Goal: Information Seeking & Learning: Compare options

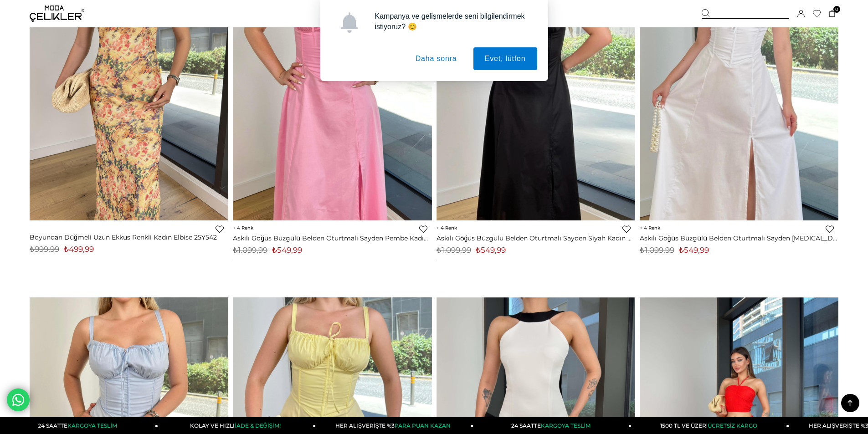
scroll to position [273, 0]
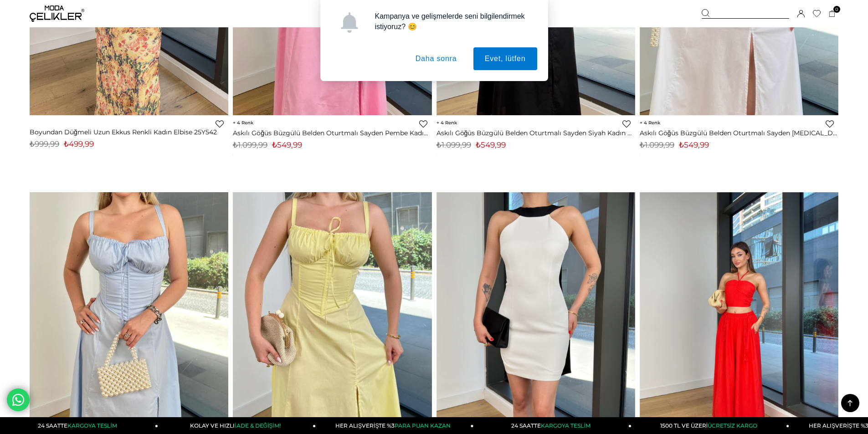
click at [443, 52] on button "Daha sonra" at bounding box center [436, 58] width 64 height 23
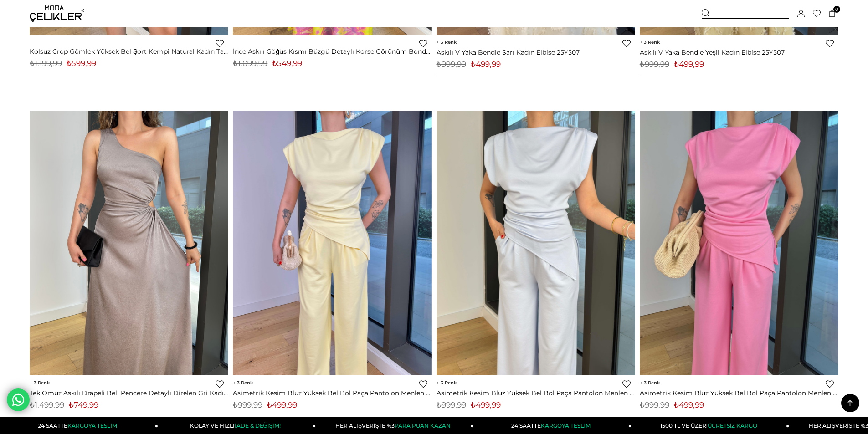
scroll to position [1823, 0]
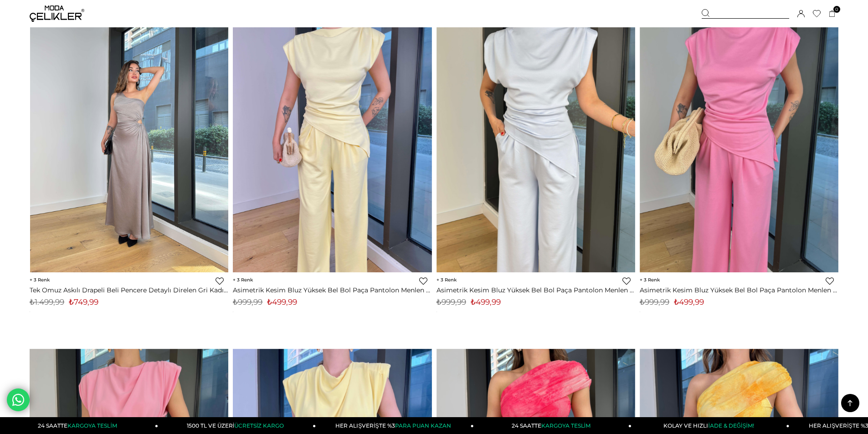
click at [167, 211] on img at bounding box center [129, 140] width 199 height 265
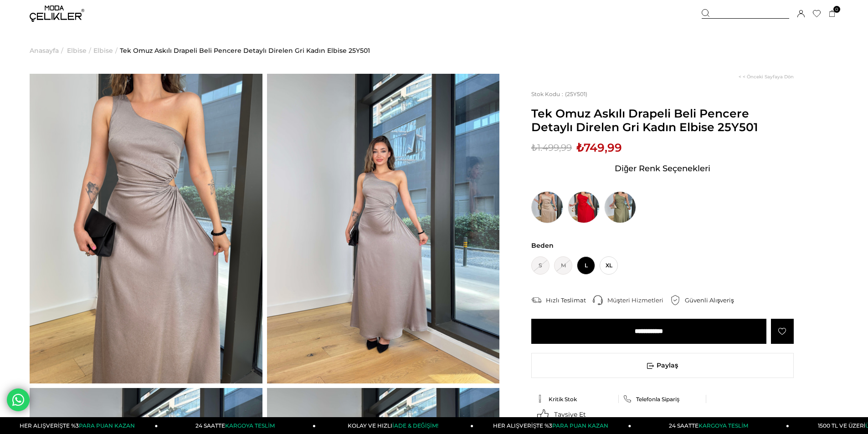
click at [558, 208] on img at bounding box center [547, 207] width 32 height 32
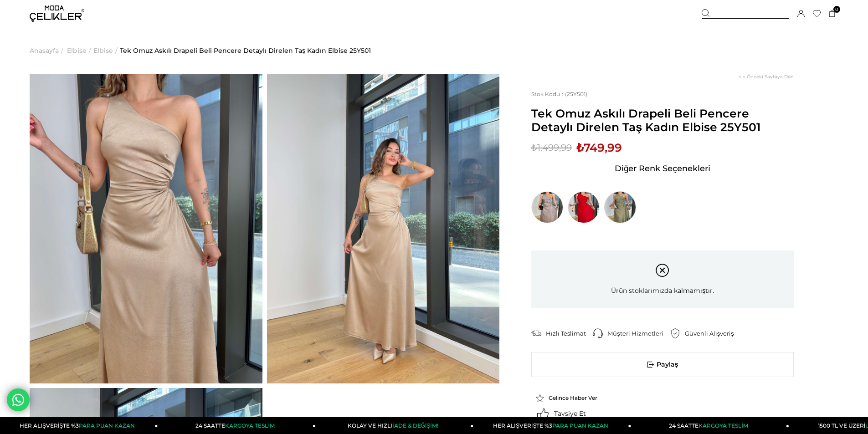
click at [614, 207] on img at bounding box center [620, 207] width 32 height 32
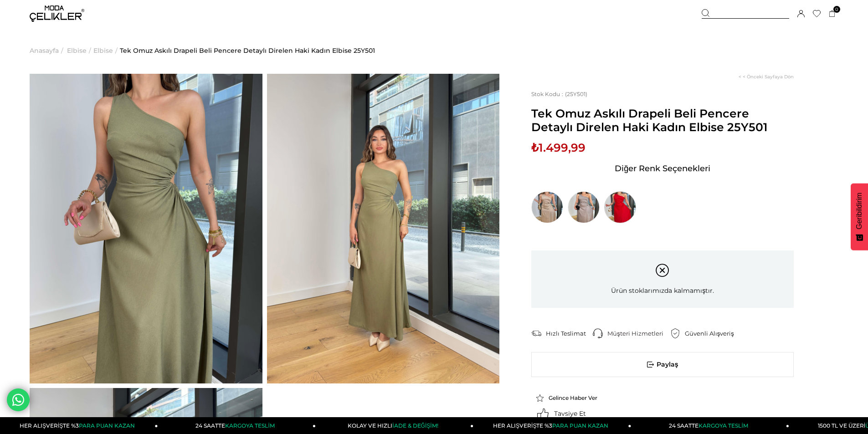
click at [623, 208] on img at bounding box center [620, 207] width 32 height 32
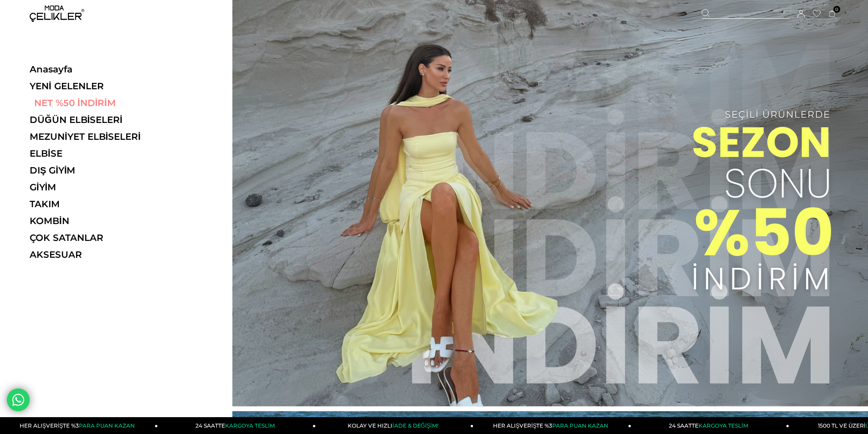
click at [89, 102] on link "NET %50 İNDİRİM" at bounding box center [92, 103] width 125 height 11
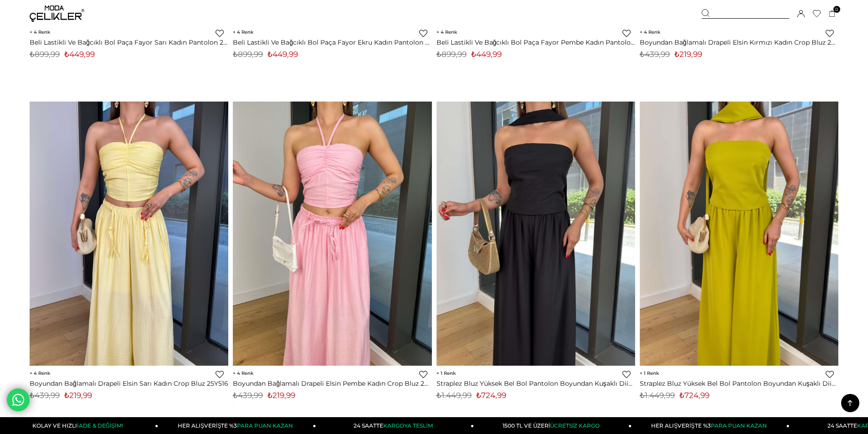
scroll to position [1003, 0]
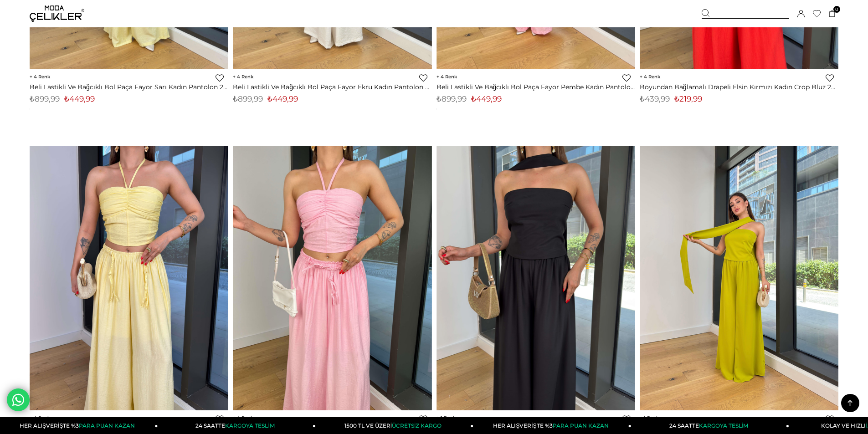
click at [738, 285] on img at bounding box center [739, 278] width 199 height 265
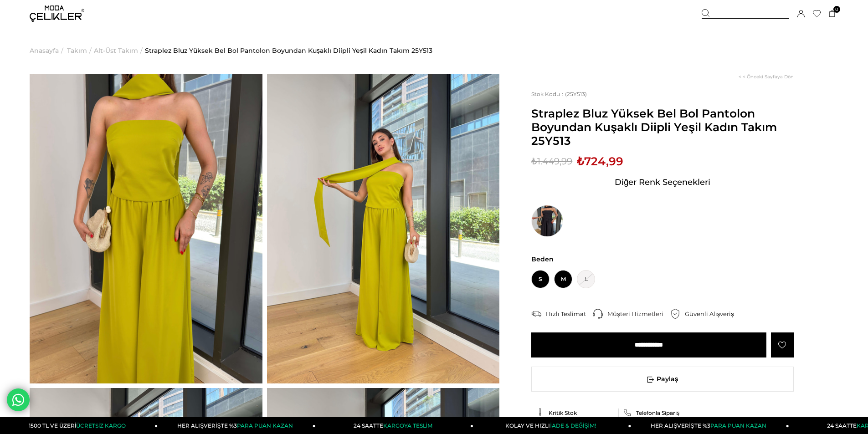
click at [567, 282] on span "M" at bounding box center [563, 279] width 18 height 18
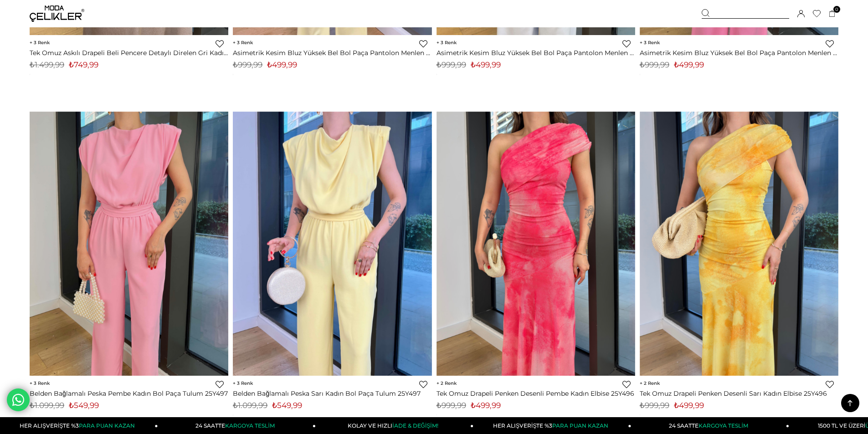
scroll to position [2106, 0]
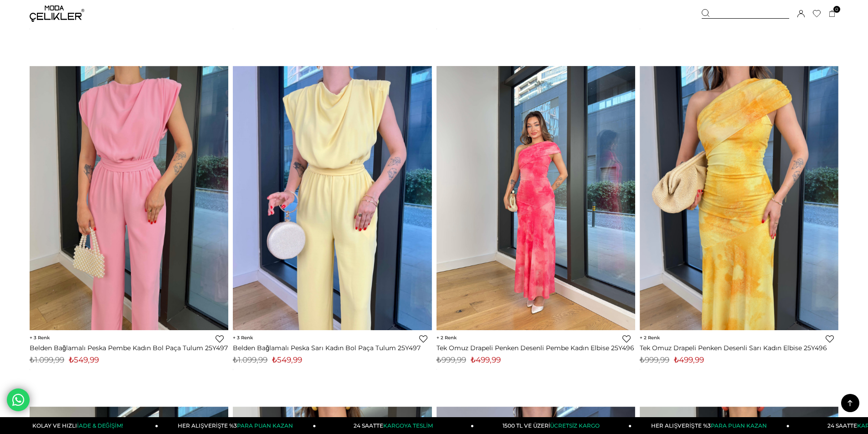
click at [528, 241] on img at bounding box center [536, 198] width 199 height 265
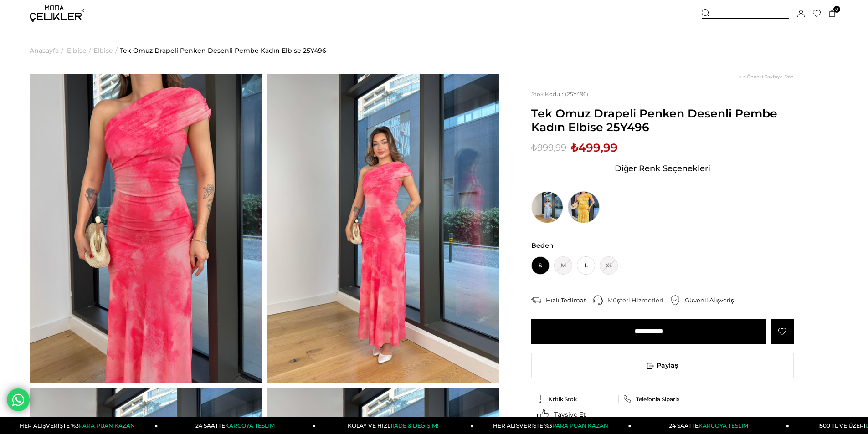
click at [587, 216] on img at bounding box center [584, 207] width 32 height 32
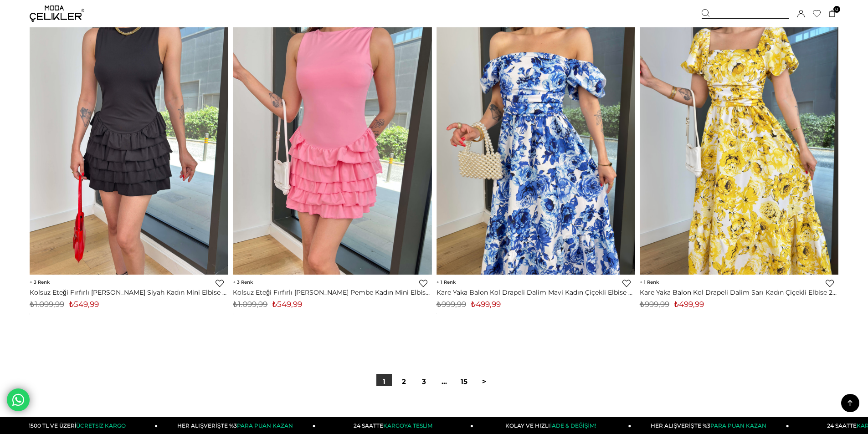
scroll to position [6593, 0]
click at [406, 377] on link "2" at bounding box center [403, 381] width 15 height 15
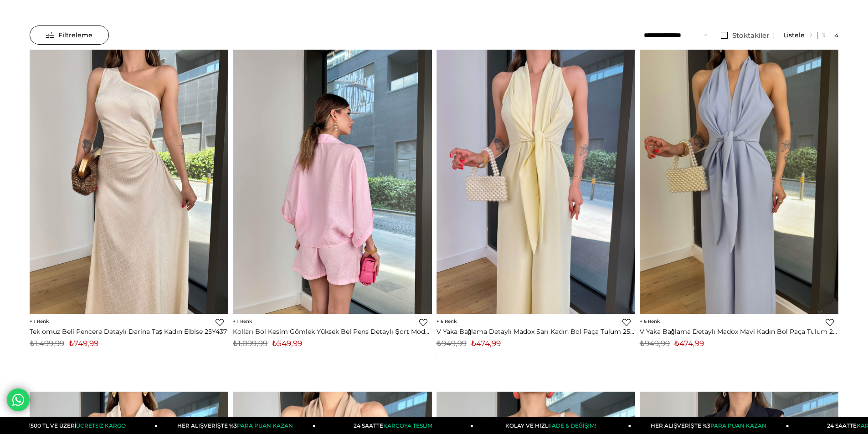
scroll to position [91, 0]
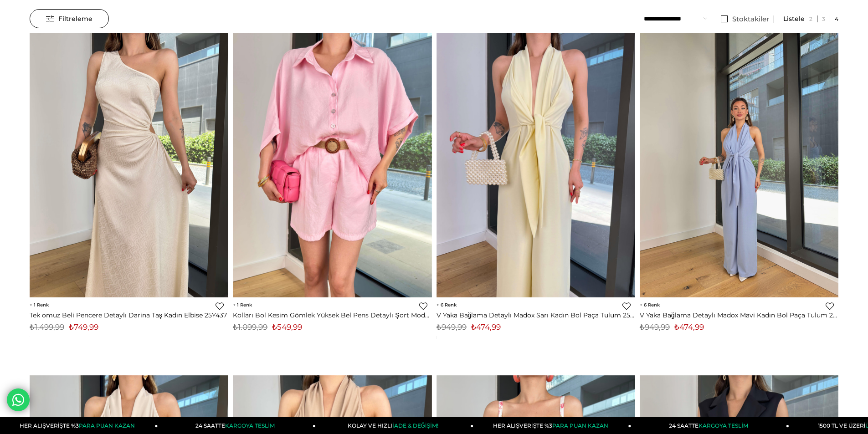
click at [757, 170] on div at bounding box center [739, 165] width 597 height 264
click at [747, 184] on img at bounding box center [739, 165] width 199 height 265
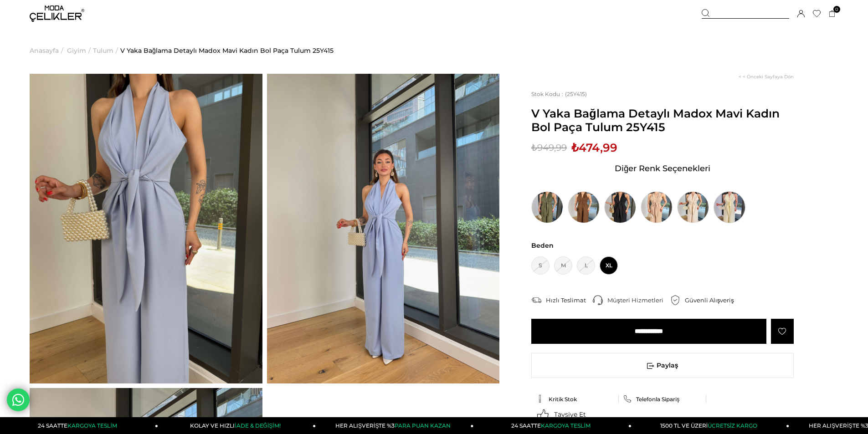
click at [734, 211] on img at bounding box center [730, 207] width 32 height 32
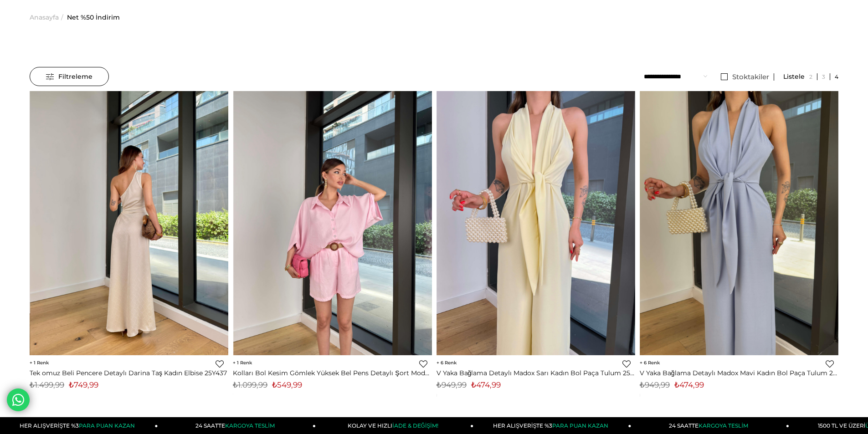
click at [133, 215] on div at bounding box center [129, 223] width 597 height 264
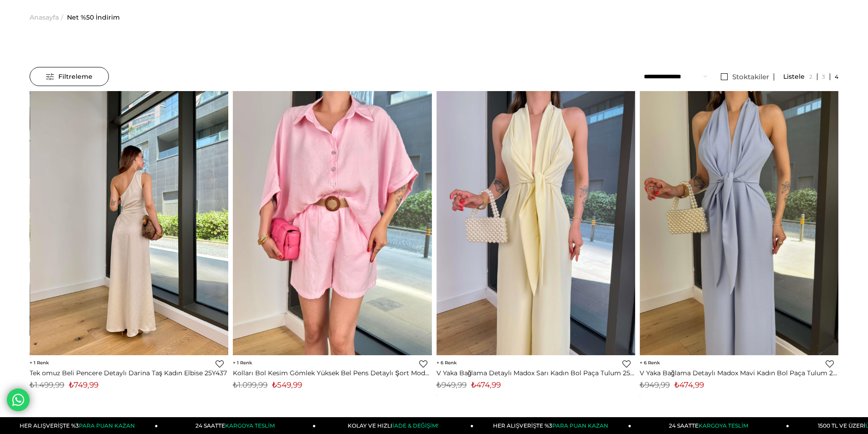
click at [182, 300] on img at bounding box center [129, 223] width 199 height 271
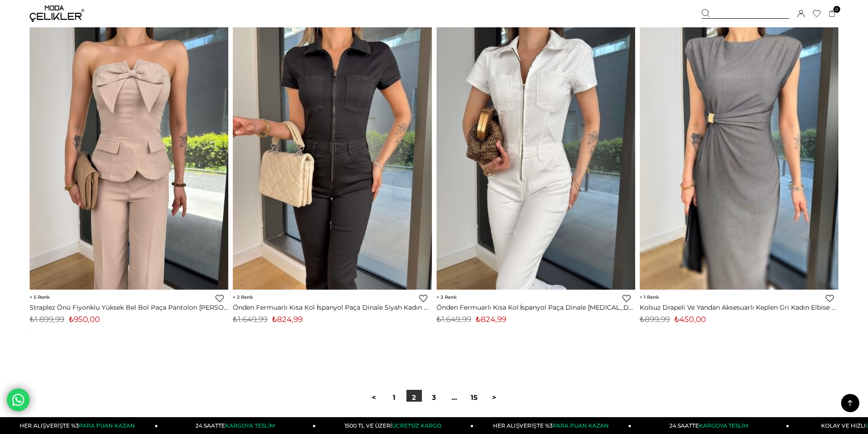
scroll to position [6596, 0]
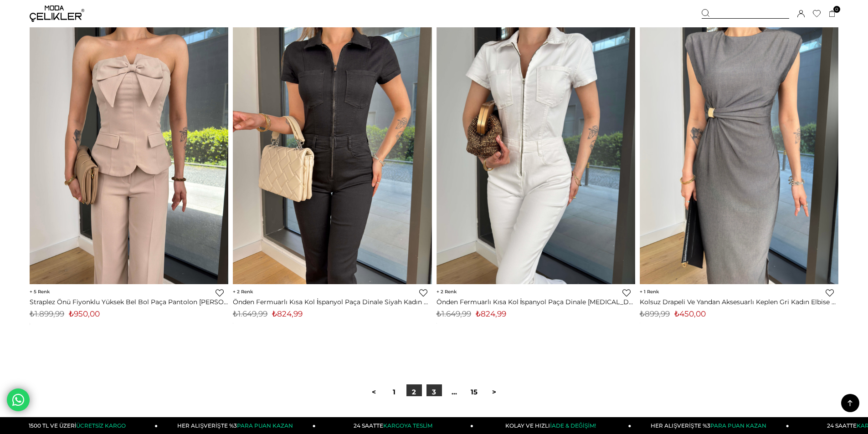
click at [436, 391] on link "3" at bounding box center [434, 392] width 15 height 15
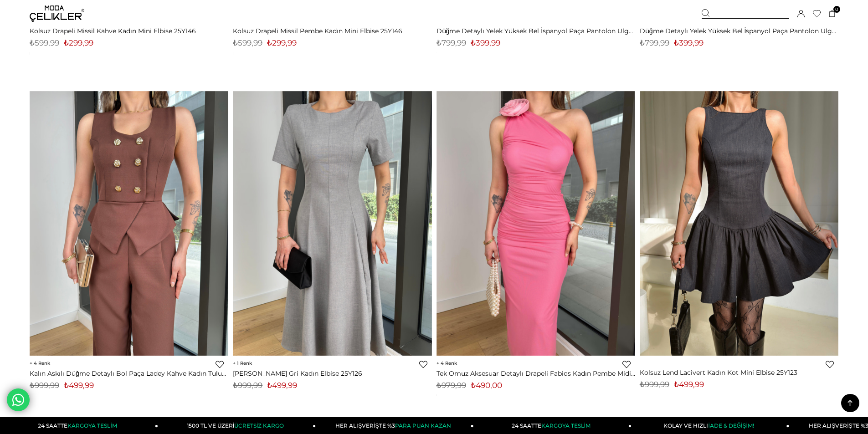
scroll to position [4375, 0]
